Goal: Find specific page/section: Find specific page/section

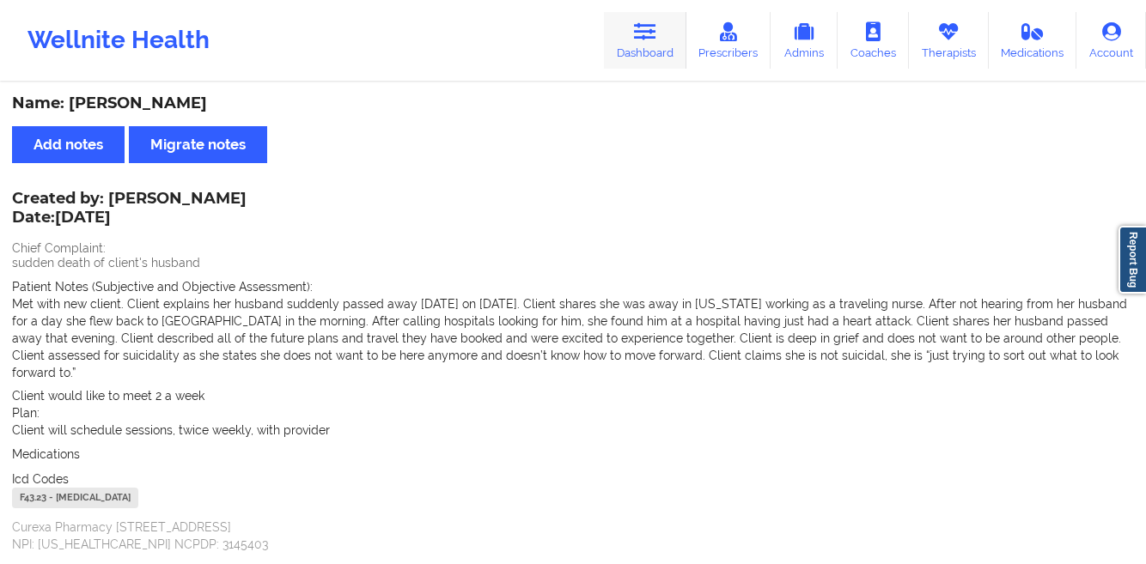
click at [642, 49] on link "Dashboard" at bounding box center [645, 40] width 82 height 57
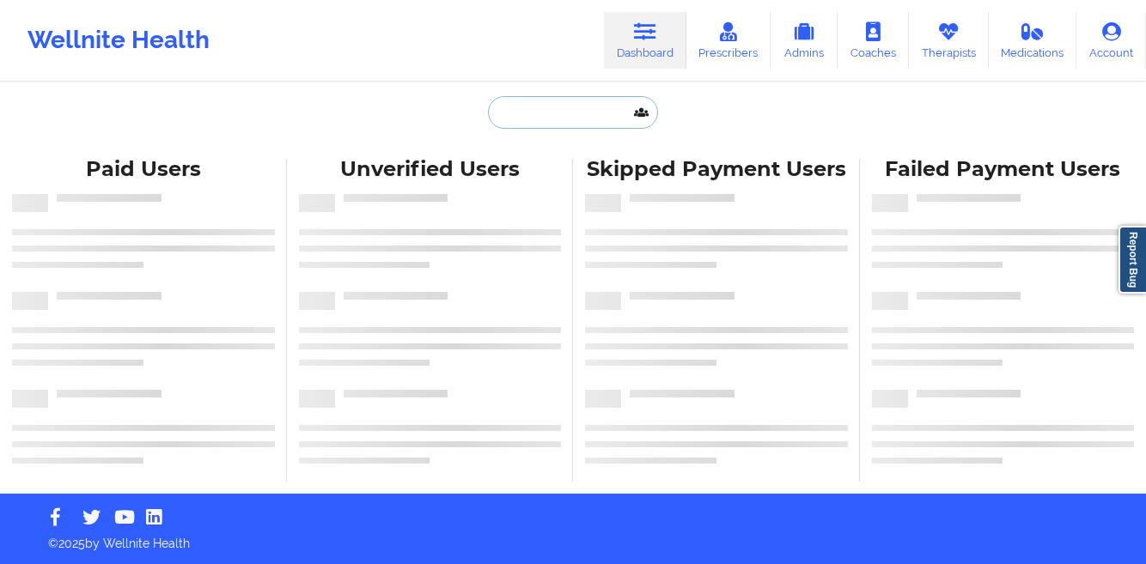
click at [537, 126] on input "text" at bounding box center [573, 112] width 170 height 33
paste input "CRISTINA VILLAFAN"
type input "CRISTINA VILLAFAN"
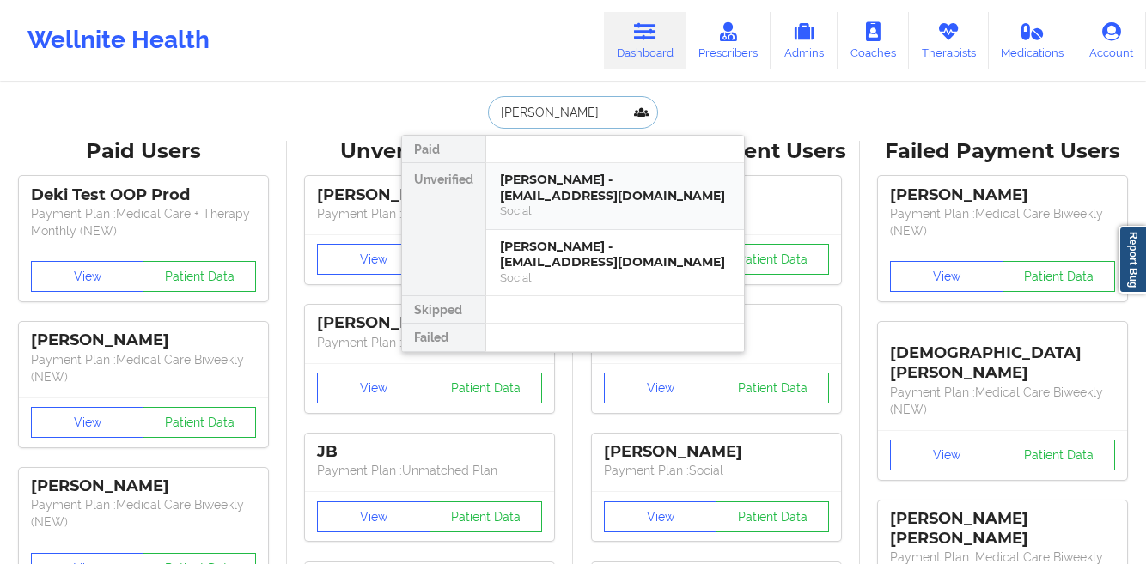
click at [530, 192] on div "Cristina Villafane - cvillafane22@outlook.com" at bounding box center [615, 188] width 230 height 32
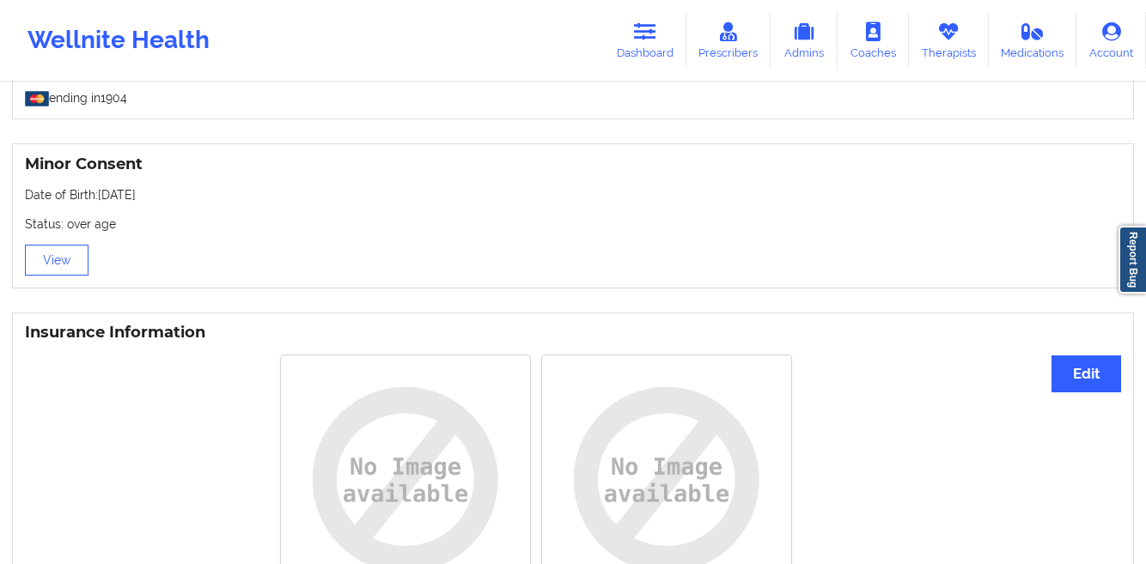
scroll to position [1055, 0]
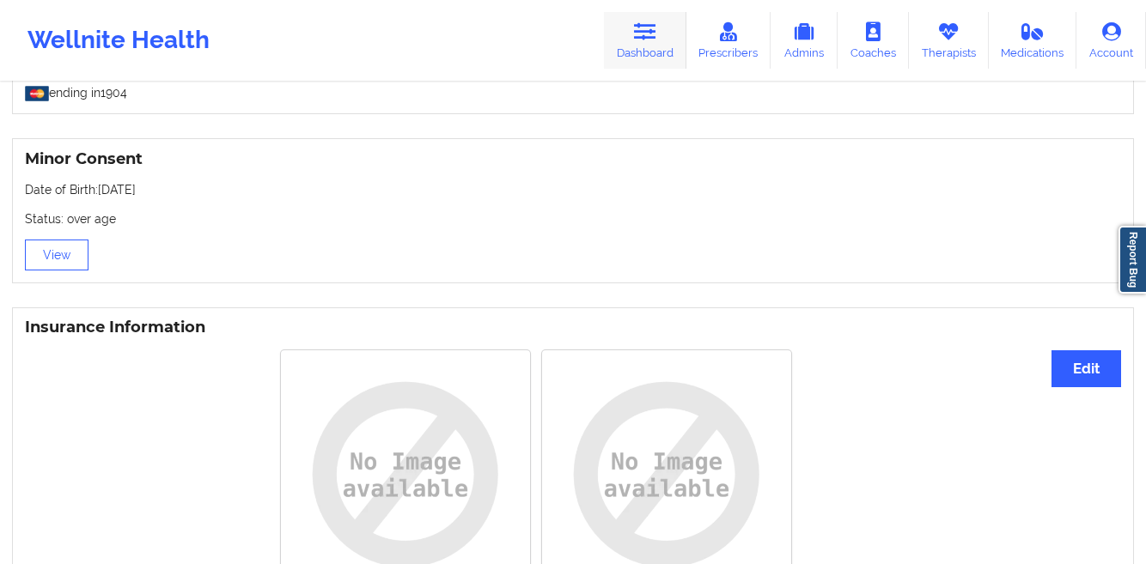
click at [634, 51] on link "Dashboard" at bounding box center [645, 40] width 82 height 57
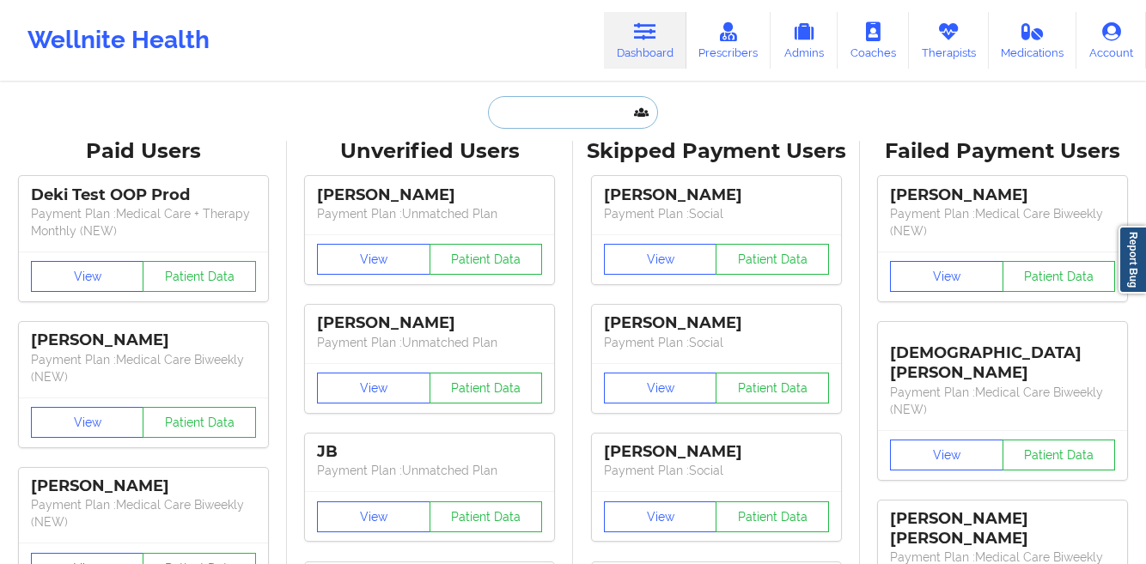
click at [522, 116] on input "text" at bounding box center [573, 112] width 170 height 33
paste input "CRISTINA VILLAFAN"
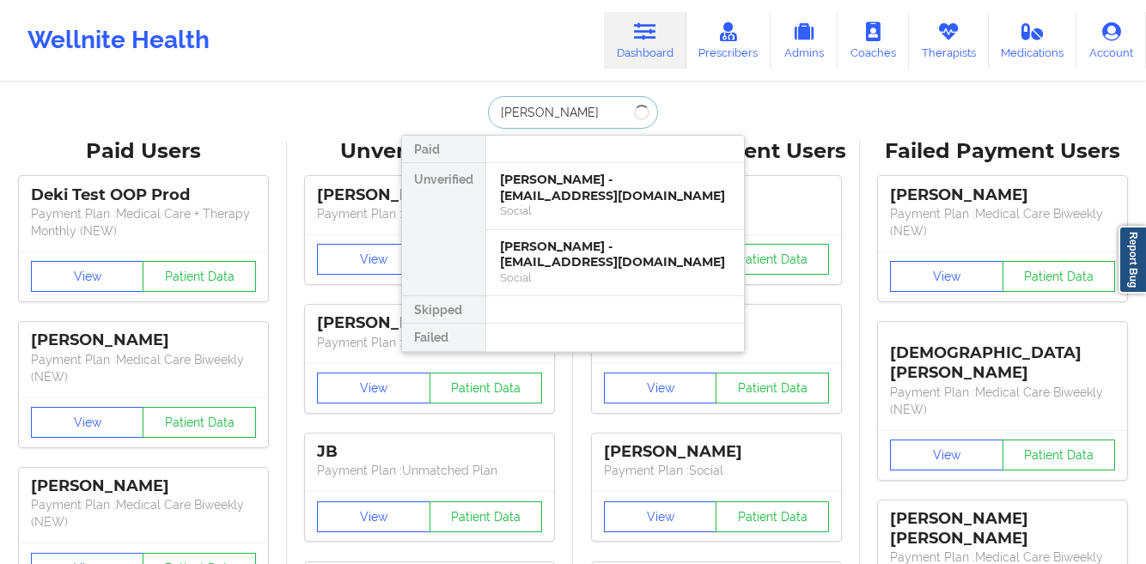
type input "CRISTINA VILLAFANe"
click at [525, 204] on div "Social" at bounding box center [615, 211] width 230 height 15
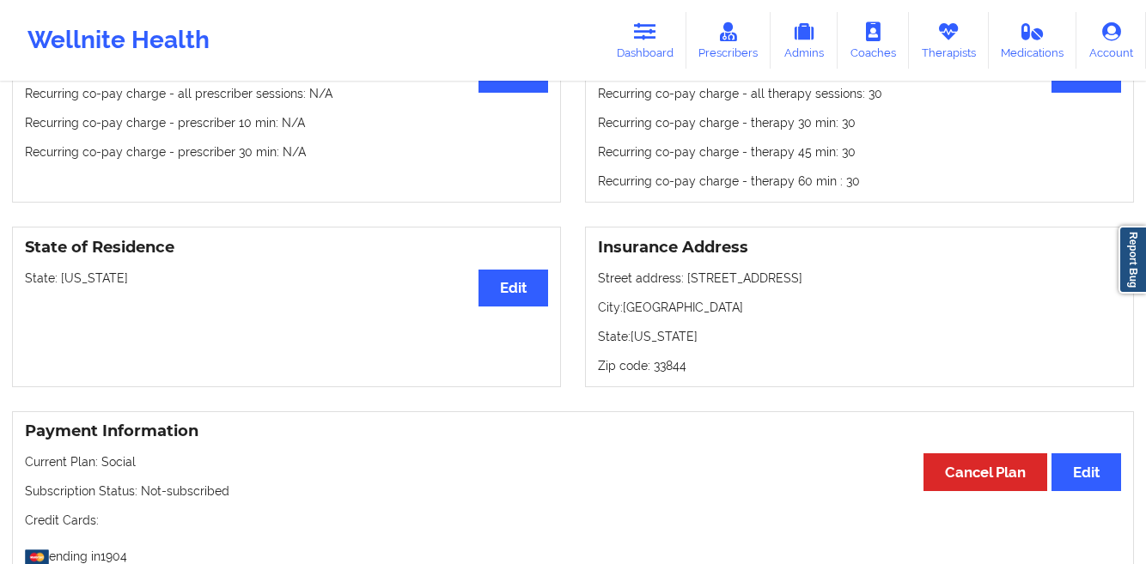
scroll to position [544, 0]
